Goal: Navigation & Orientation: Go to known website

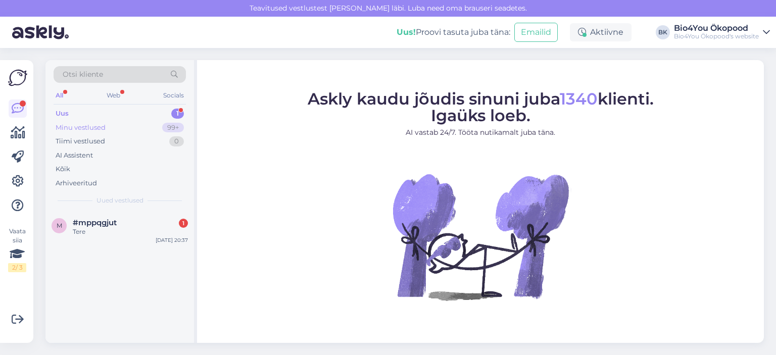
click at [83, 124] on div "Minu vestlused" at bounding box center [81, 128] width 50 height 10
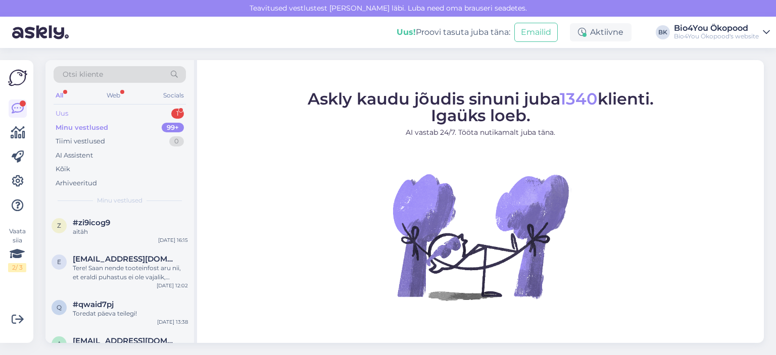
click at [93, 116] on div "Uus 1" at bounding box center [120, 114] width 132 height 14
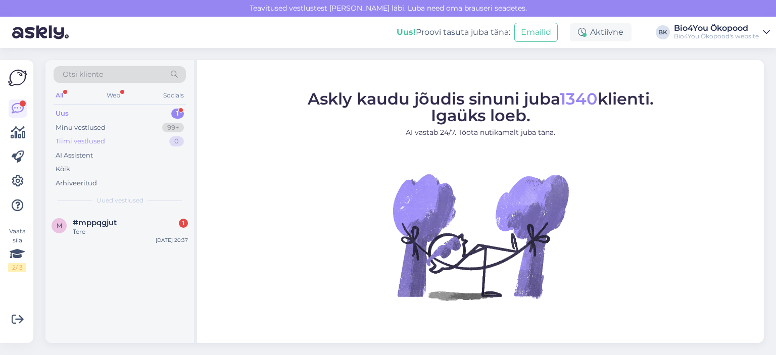
click at [83, 134] on div "Tiimi vestlused 0" at bounding box center [120, 141] width 132 height 14
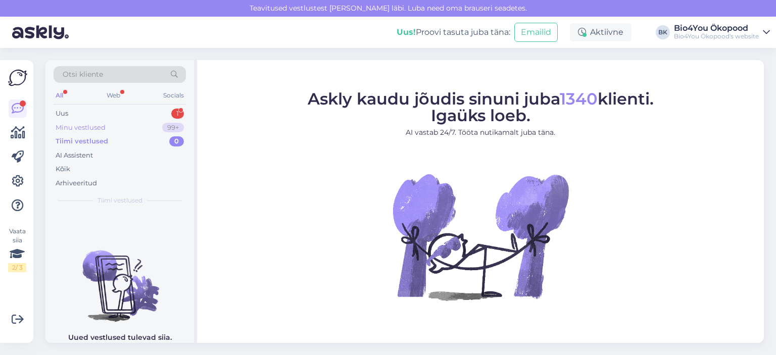
click at [87, 125] on div "Minu vestlused" at bounding box center [81, 128] width 50 height 10
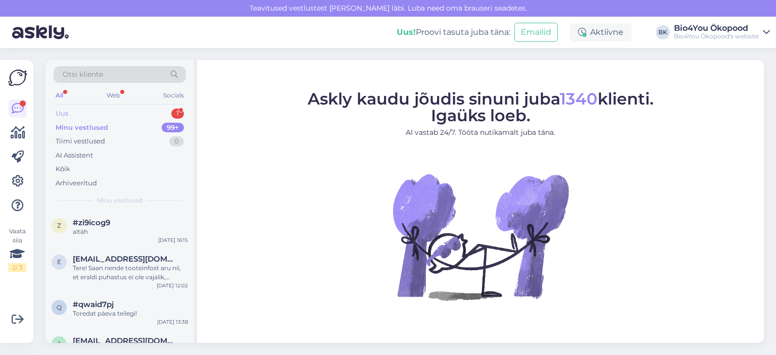
click at [82, 108] on div "Uus 1" at bounding box center [120, 114] width 132 height 14
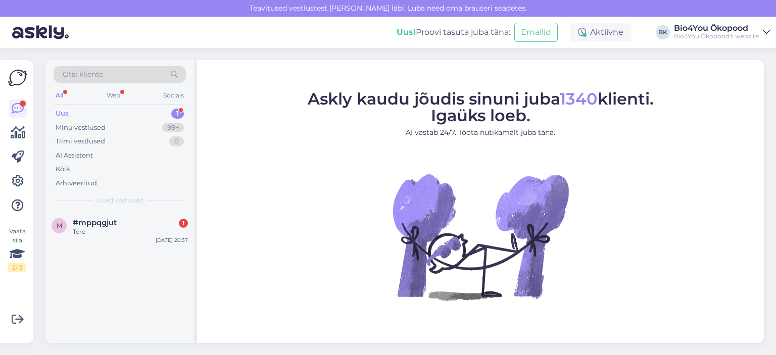
click at [82, 108] on div "Uus 1" at bounding box center [120, 114] width 132 height 14
click at [95, 128] on div "Minu vestlused" at bounding box center [81, 128] width 50 height 10
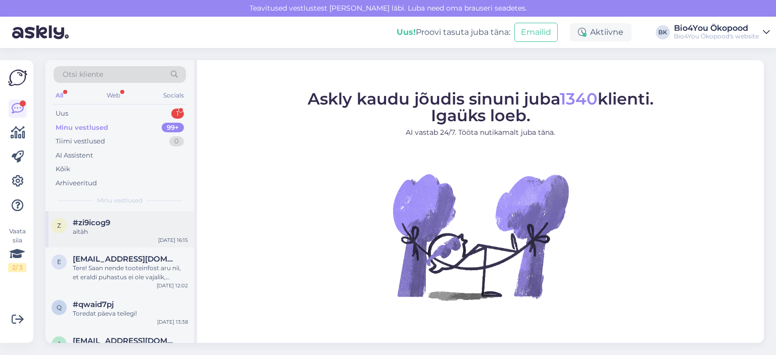
click at [103, 229] on div "aitäh" at bounding box center [130, 231] width 115 height 9
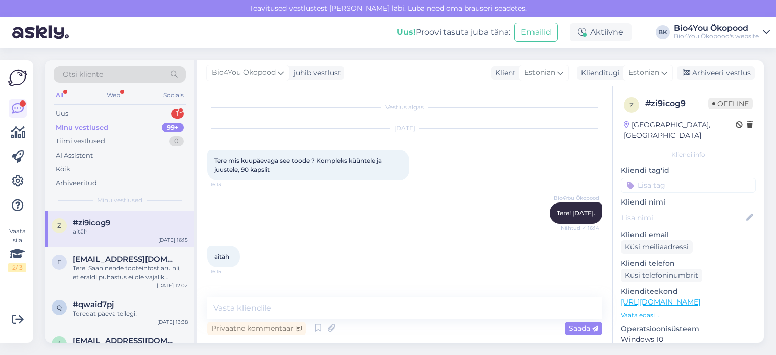
click at [689, 298] on link "[URL][DOMAIN_NAME]" at bounding box center [660, 302] width 79 height 9
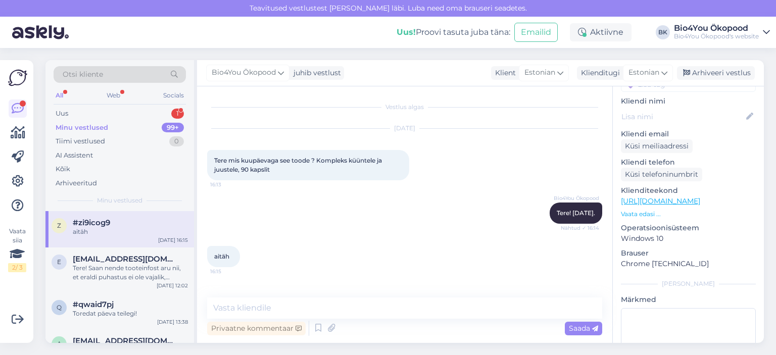
scroll to position [152, 0]
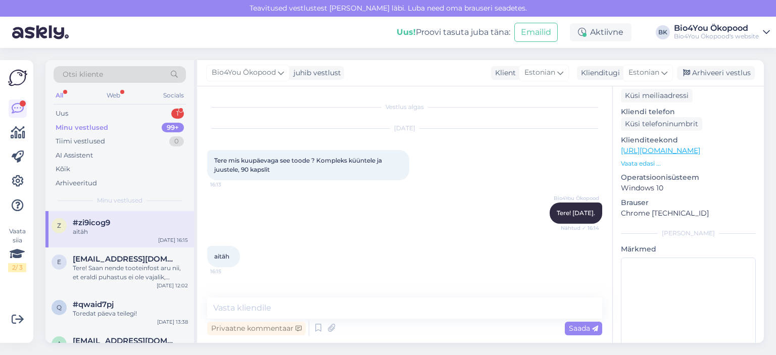
click at [707, 135] on p "Klienditeekond" at bounding box center [688, 140] width 135 height 11
click at [646, 159] on p "Vaata edasi ..." at bounding box center [688, 163] width 135 height 9
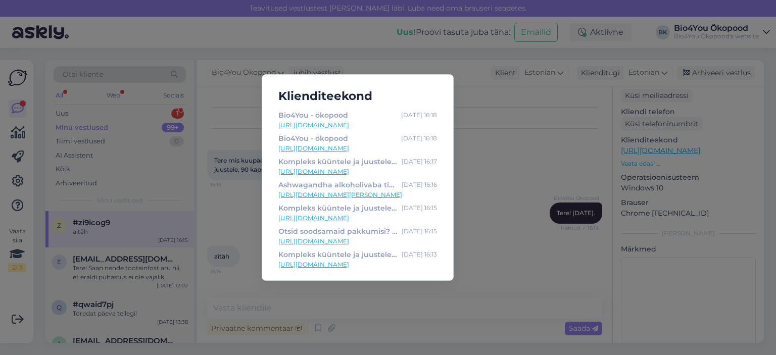
click at [370, 241] on link "[URL][DOMAIN_NAME]" at bounding box center [357, 241] width 159 height 9
click at [362, 198] on link "[URL][DOMAIN_NAME][PERSON_NAME]" at bounding box center [357, 194] width 159 height 9
click at [362, 32] on div "Klienditeekond Bio4You - ökopood [DATE] 16:18 [URL][DOMAIN_NAME] Bio4You - ökop…" at bounding box center [388, 177] width 776 height 355
